Goal: Task Accomplishment & Management: Complete application form

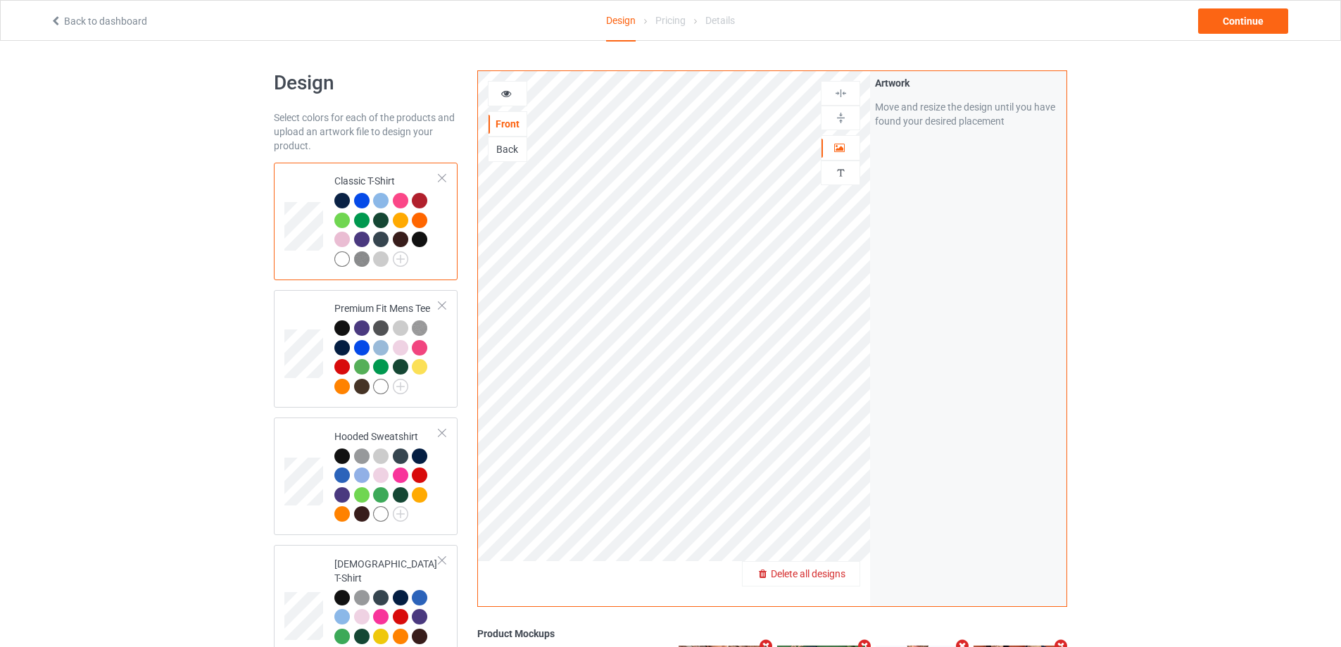
click at [834, 581] on div "Delete all designs" at bounding box center [801, 574] width 117 height 14
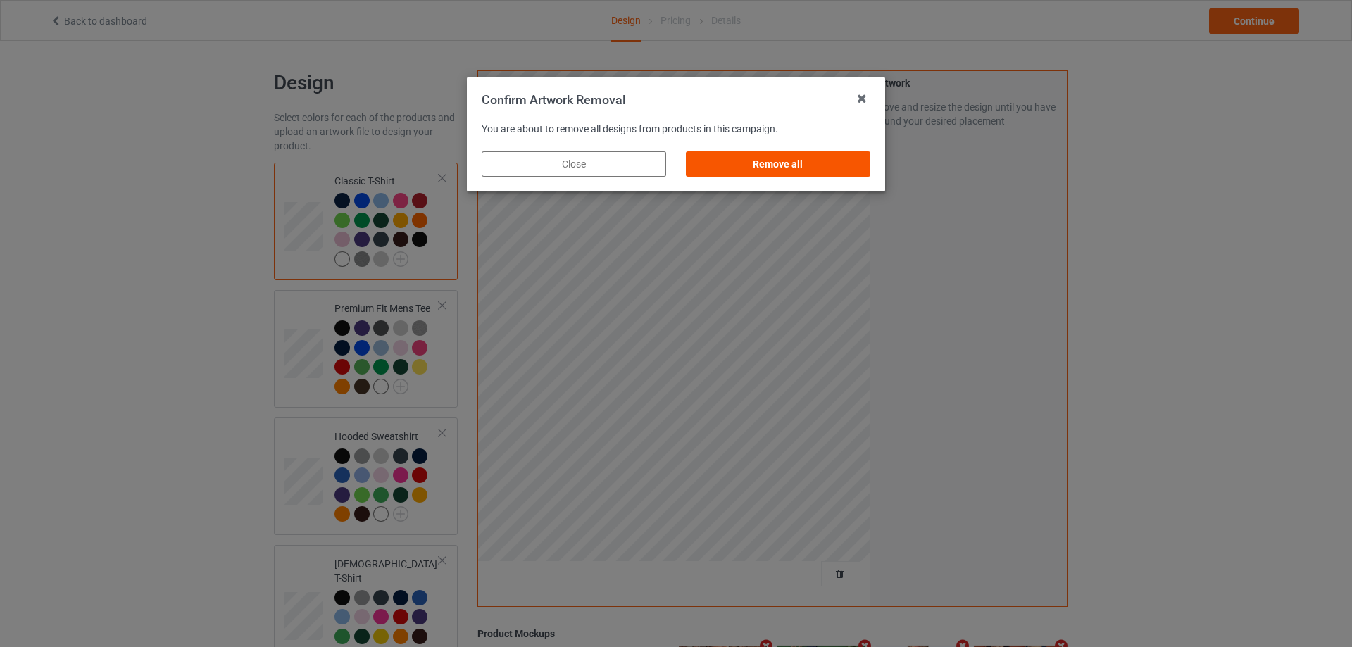
click at [858, 169] on div "Remove all" at bounding box center [778, 163] width 184 height 25
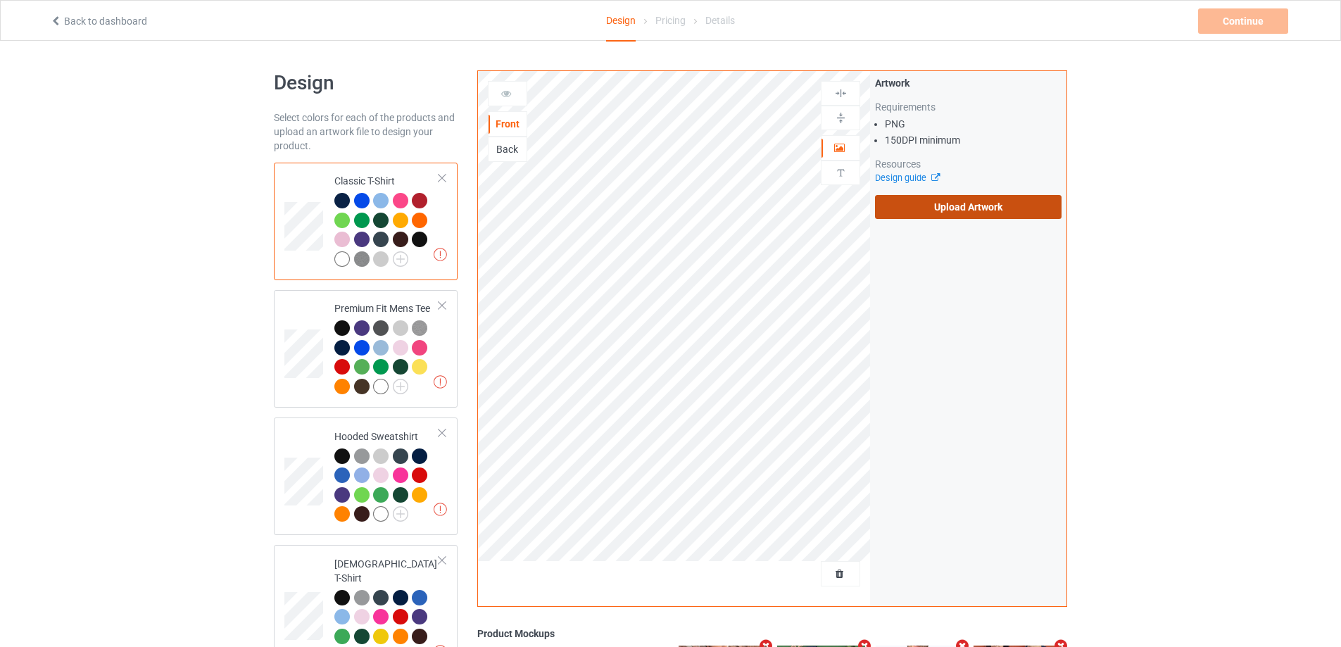
click at [986, 201] on label "Upload Artwork" at bounding box center [968, 207] width 187 height 24
click at [0, 0] on input "Upload Artwork" at bounding box center [0, 0] width 0 height 0
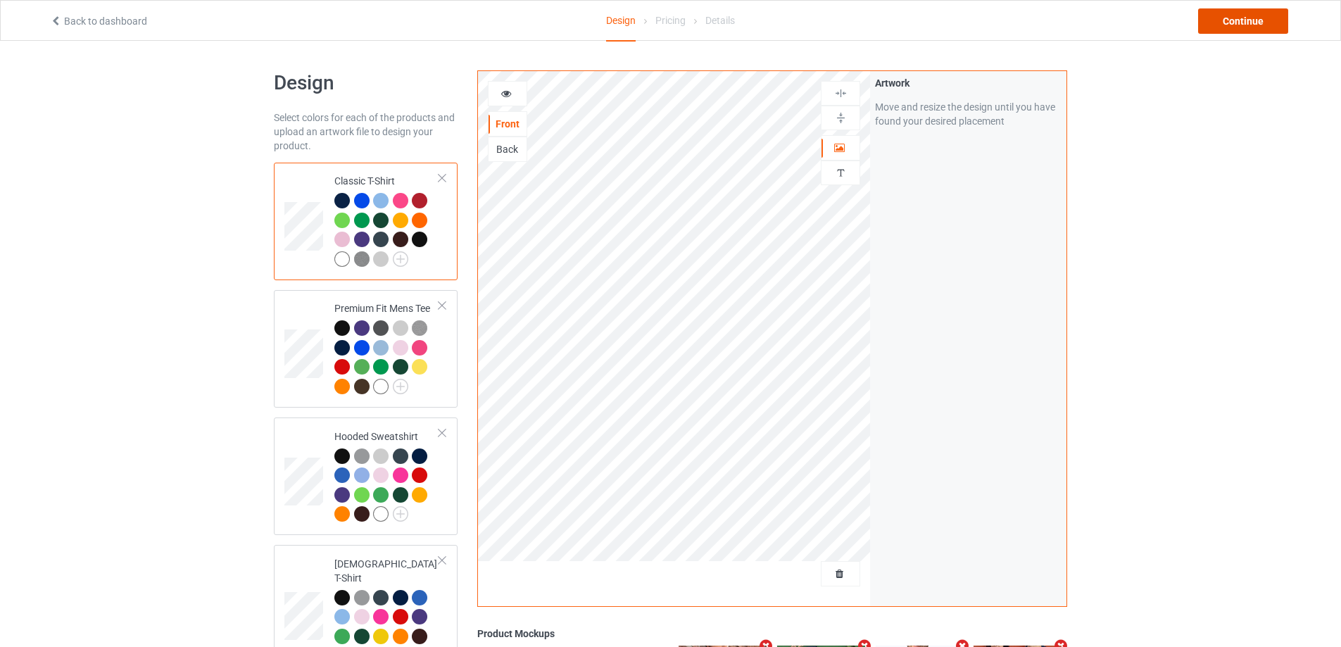
click at [1224, 29] on div "Continue" at bounding box center [1243, 20] width 90 height 25
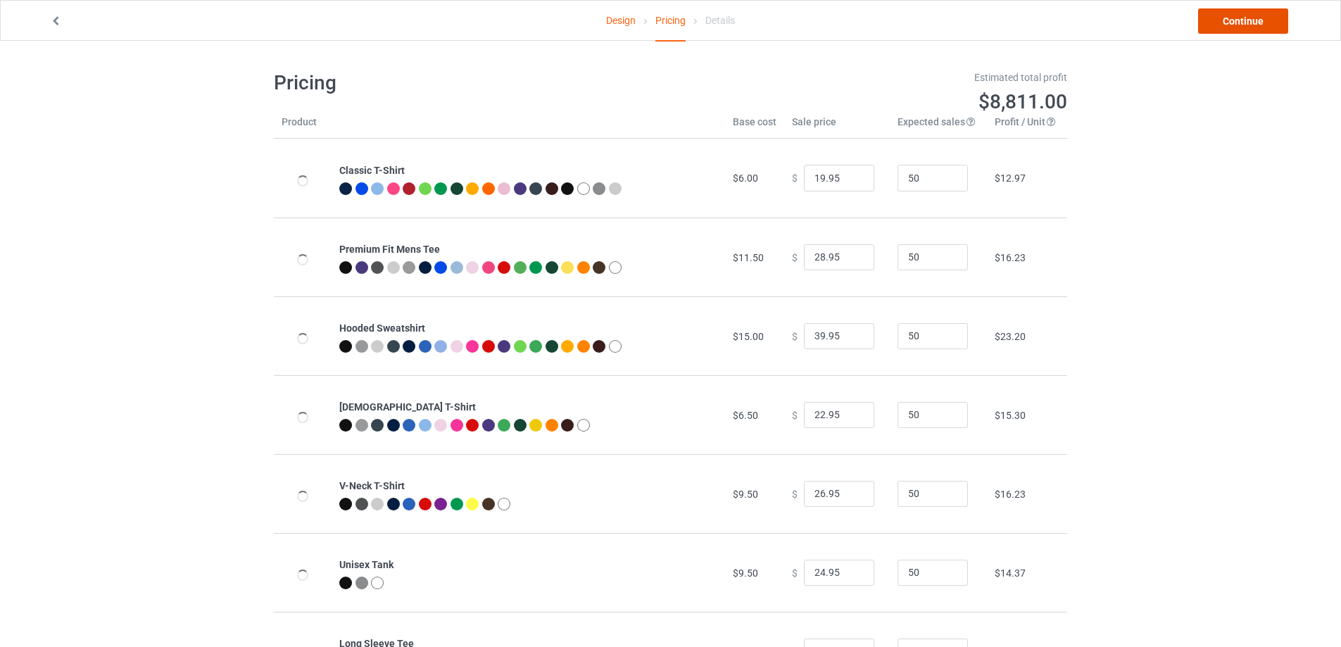
click at [1212, 21] on link "Continue" at bounding box center [1243, 20] width 90 height 25
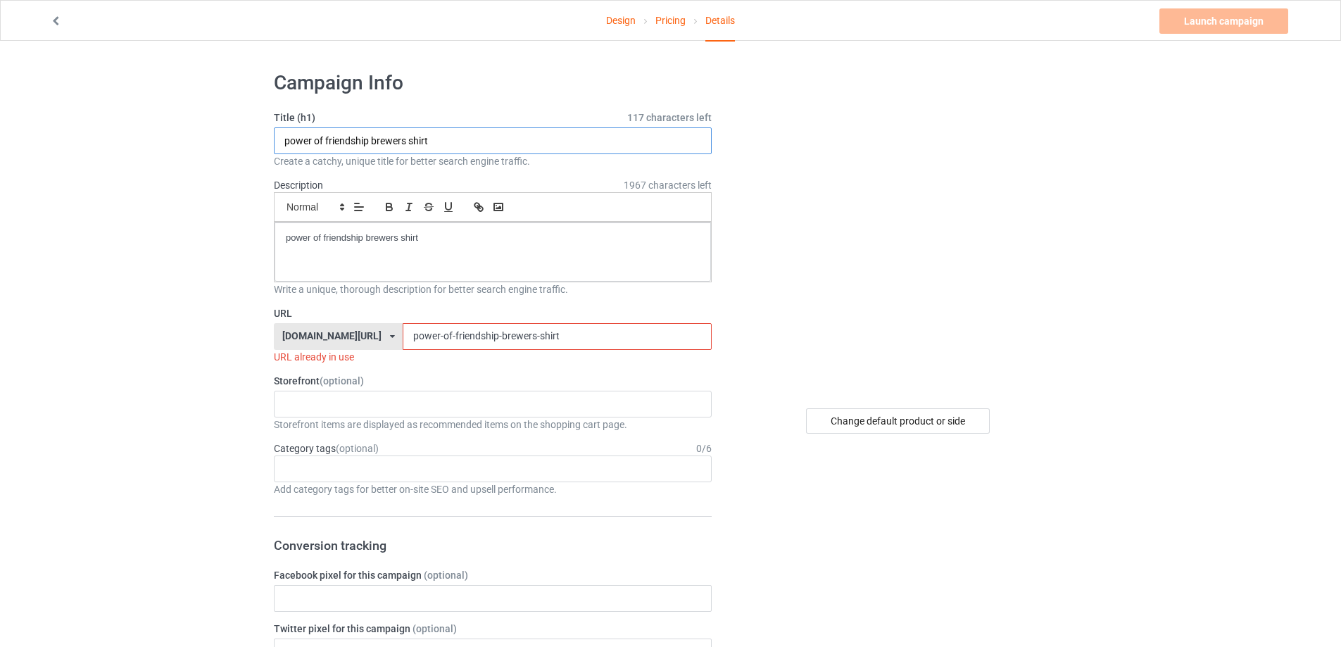
drag, startPoint x: 465, startPoint y: 146, endPoint x: 368, endPoint y: 182, distance: 102.7
paste input "the life of a teacher"
type input "the life of a teacher shirt"
drag, startPoint x: 471, startPoint y: 234, endPoint x: 56, endPoint y: 212, distance: 415.3
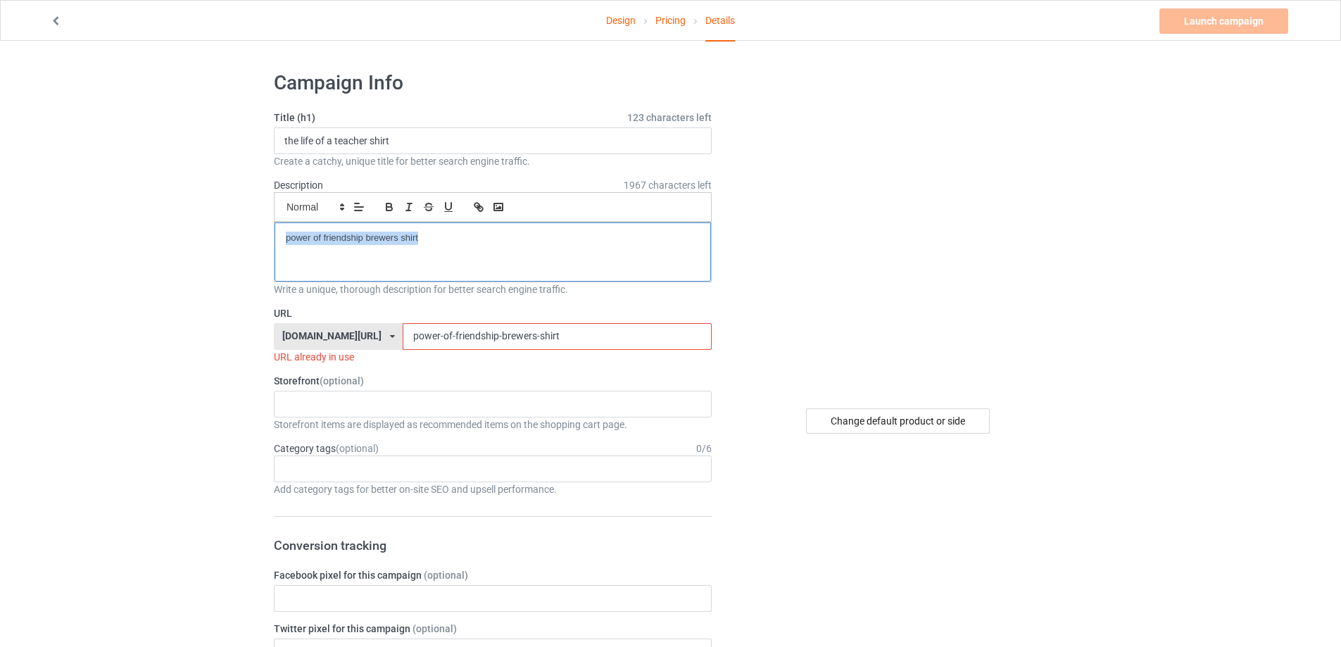
drag, startPoint x: 462, startPoint y: 337, endPoint x: 310, endPoint y: 338, distance: 152.1
click at [291, 342] on div "[DOMAIN_NAME][URL] [DOMAIN_NAME][URL] [DOMAIN_NAME][URL] 5cd2f964b197f721e1cad2…" at bounding box center [493, 336] width 438 height 27
paste input "the-life-of-a-teacher"
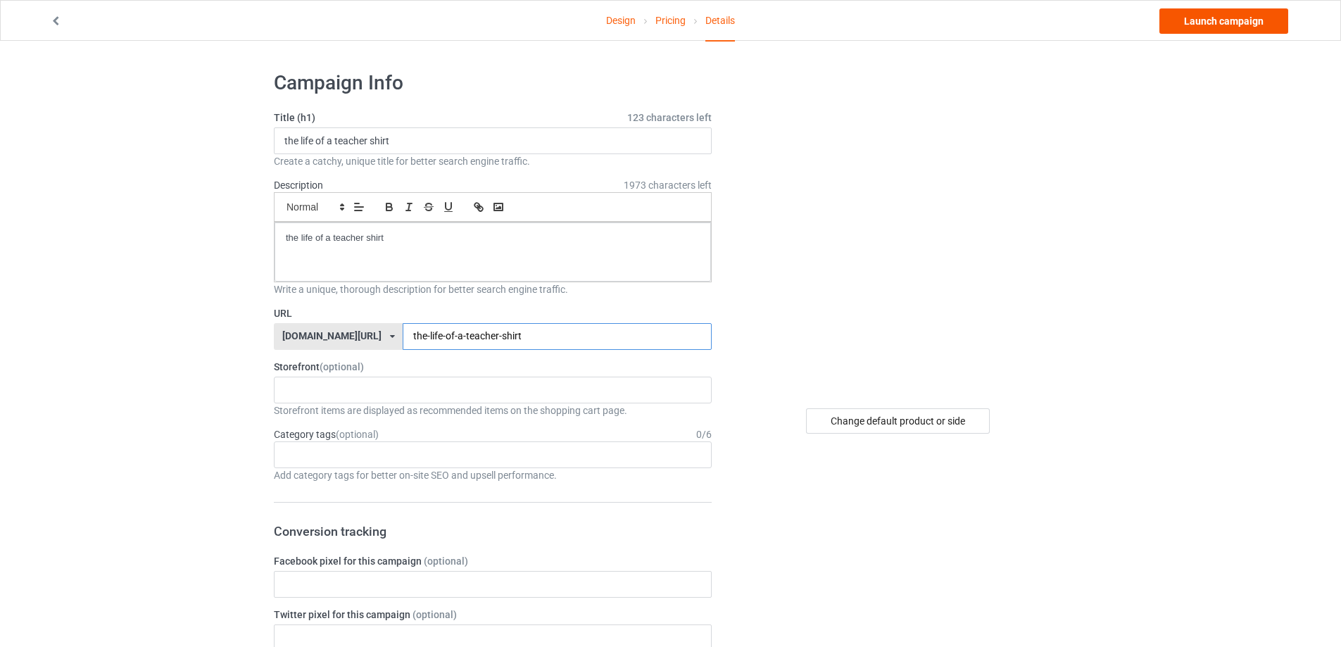
type input "the-life-of-a-teacher-shirt"
click at [1243, 23] on link "Launch campaign" at bounding box center [1224, 20] width 129 height 25
